Goal: Task Accomplishment & Management: Manage account settings

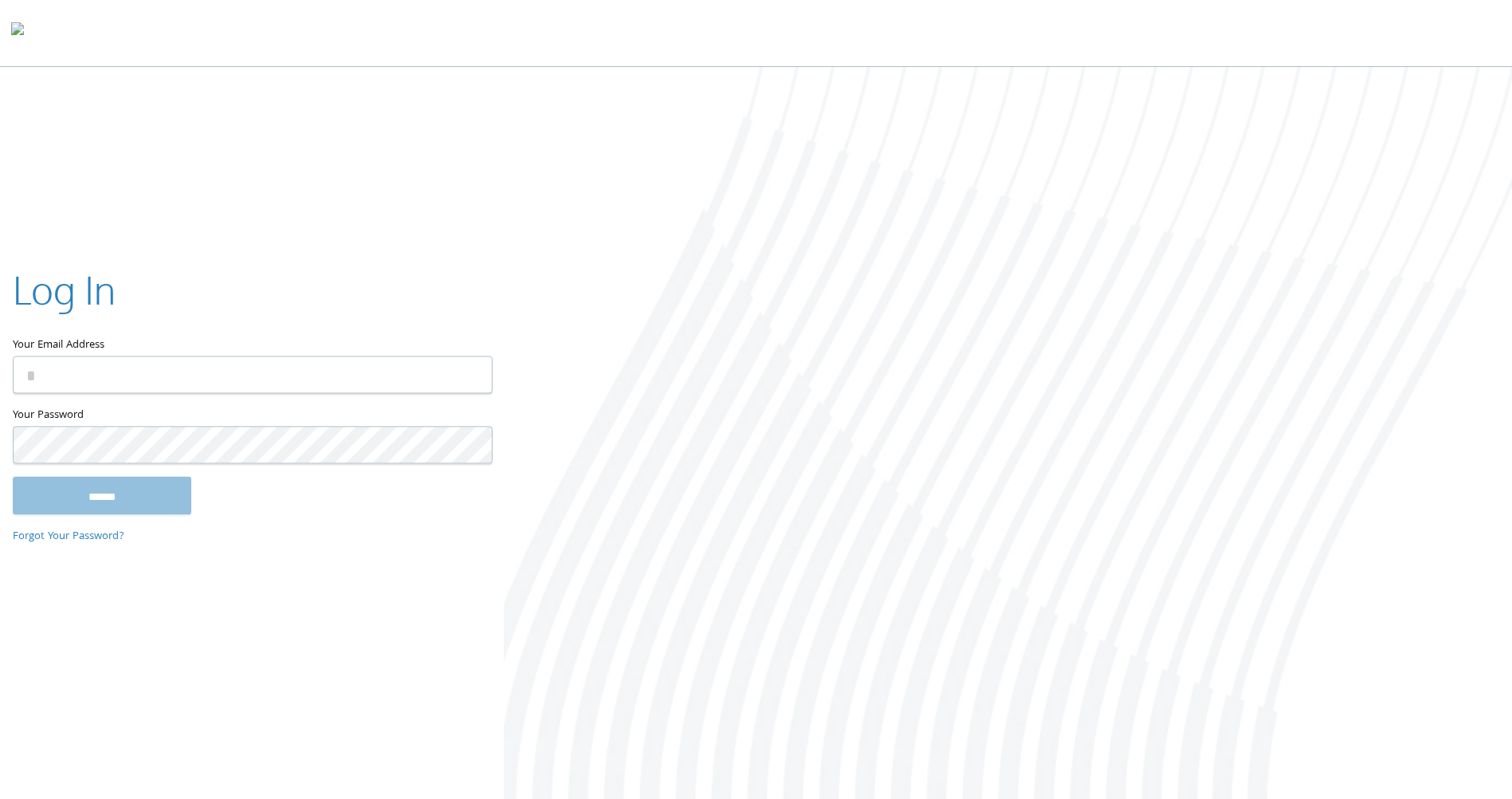
click at [163, 369] on input "Your Email Address" at bounding box center [253, 375] width 480 height 38
type input "**********"
click at [151, 488] on input "******" at bounding box center [102, 496] width 179 height 39
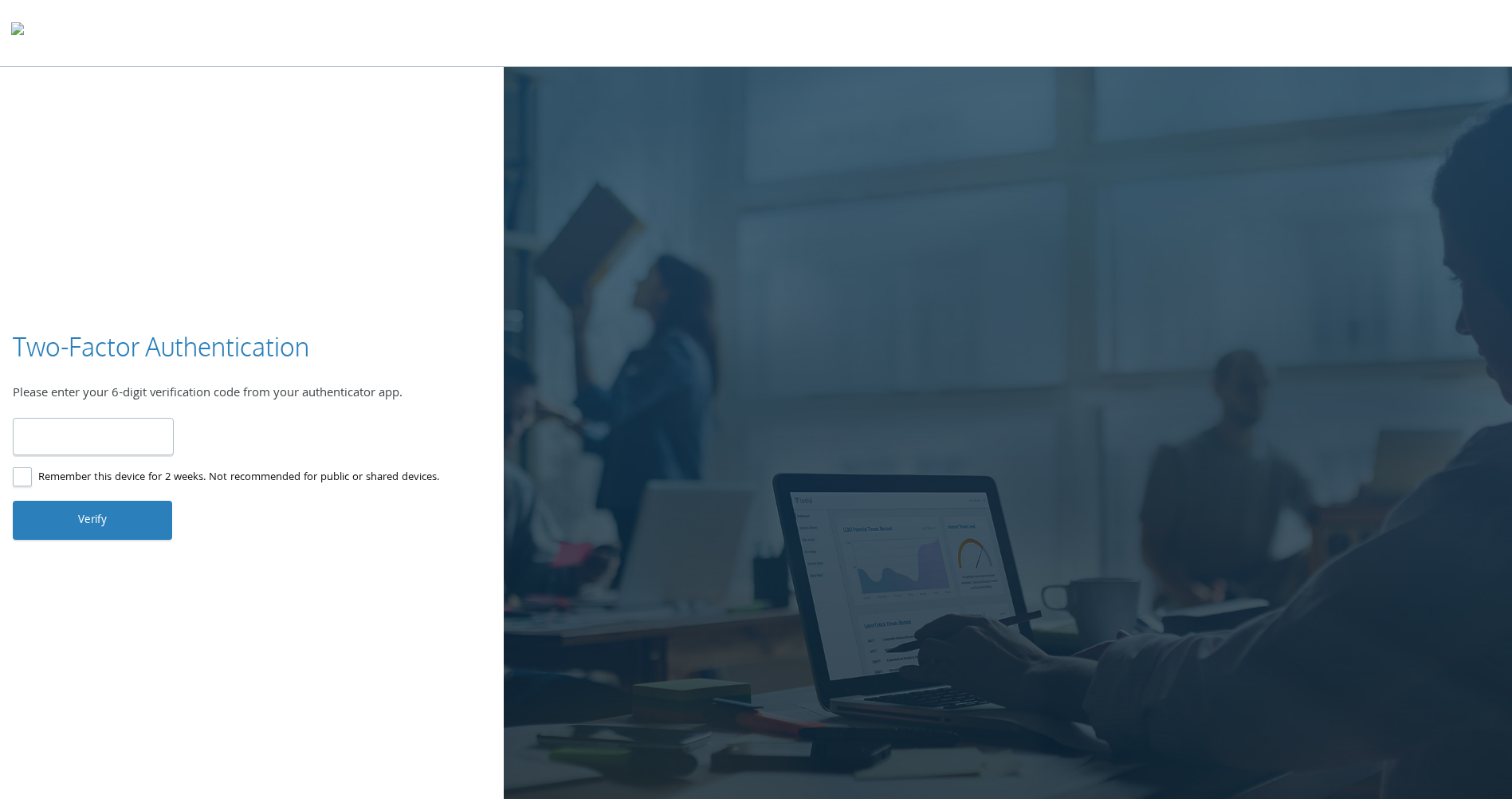
type input "******"
